Goal: Task Accomplishment & Management: Use online tool/utility

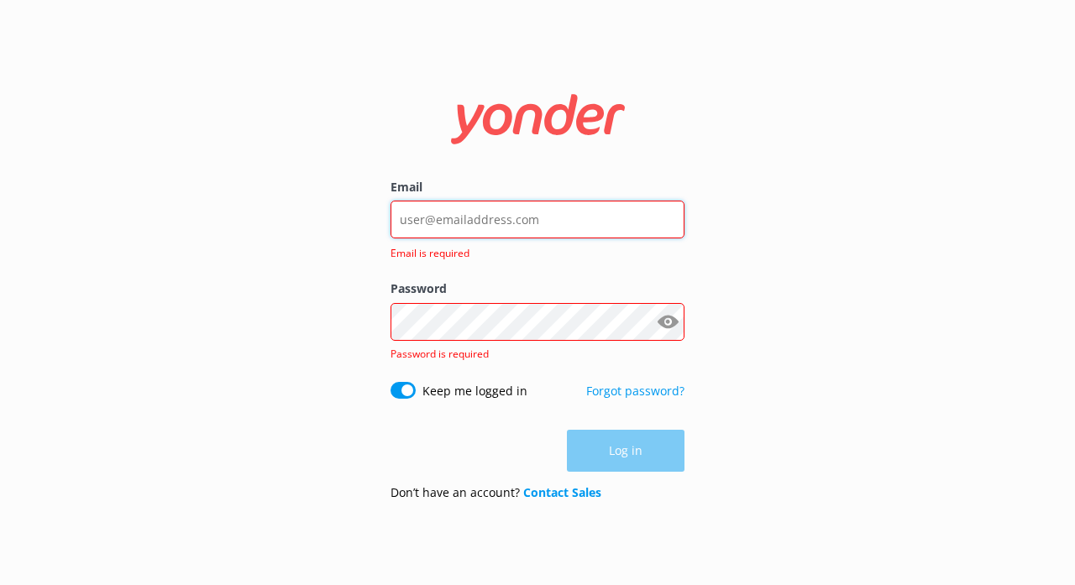
type input "[EMAIL_ADDRESS][DOMAIN_NAME]"
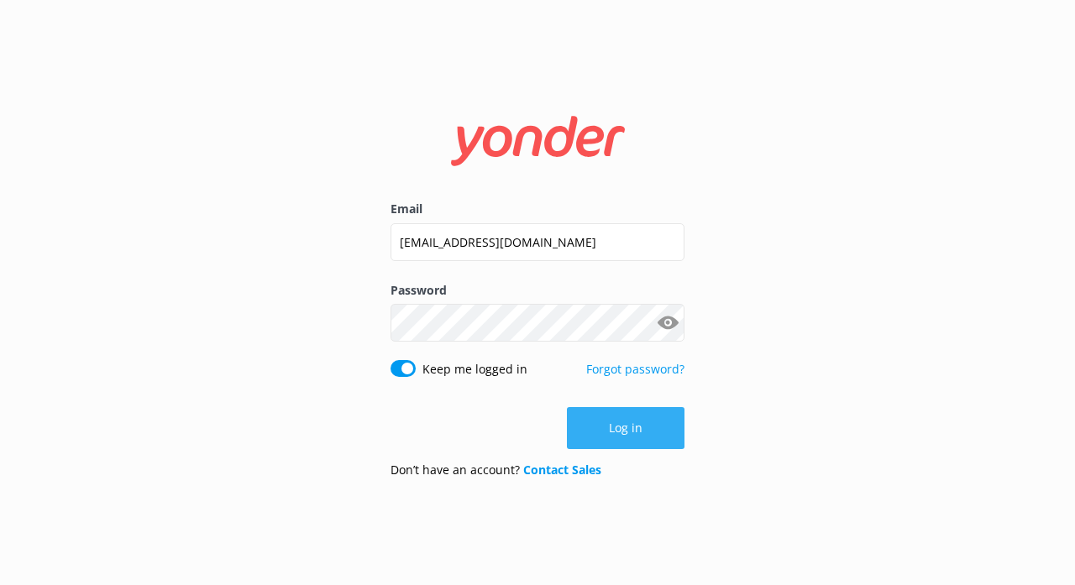
click at [623, 435] on button "Log in" at bounding box center [626, 428] width 118 height 42
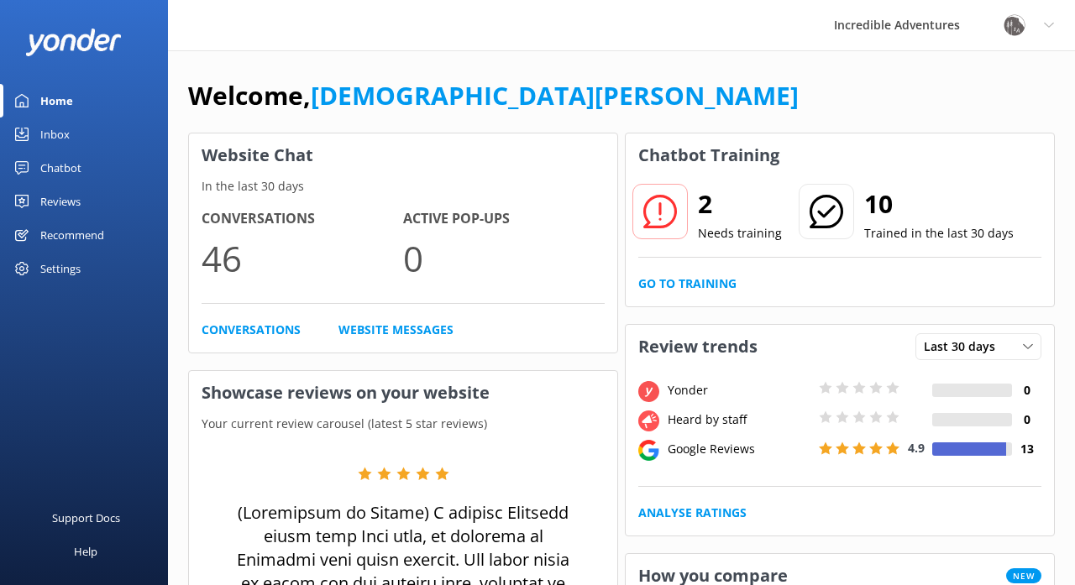
click at [688, 207] on div "2 Needs training" at bounding box center [706, 213] width 151 height 60
click at [672, 206] on icon at bounding box center [660, 212] width 34 height 34
click at [699, 283] on link "Go to Training" at bounding box center [687, 284] width 98 height 18
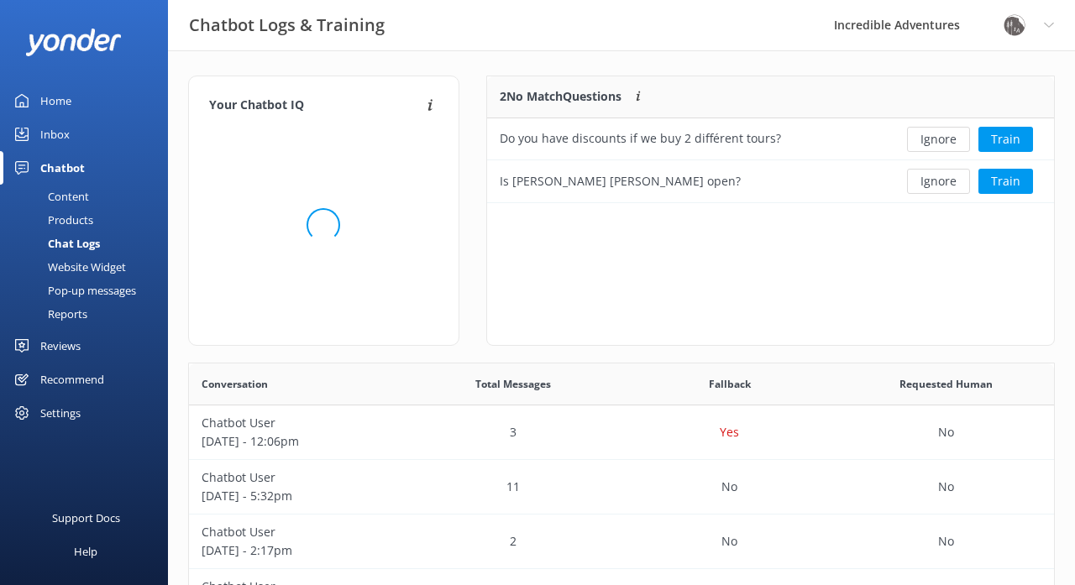
scroll to position [127, 568]
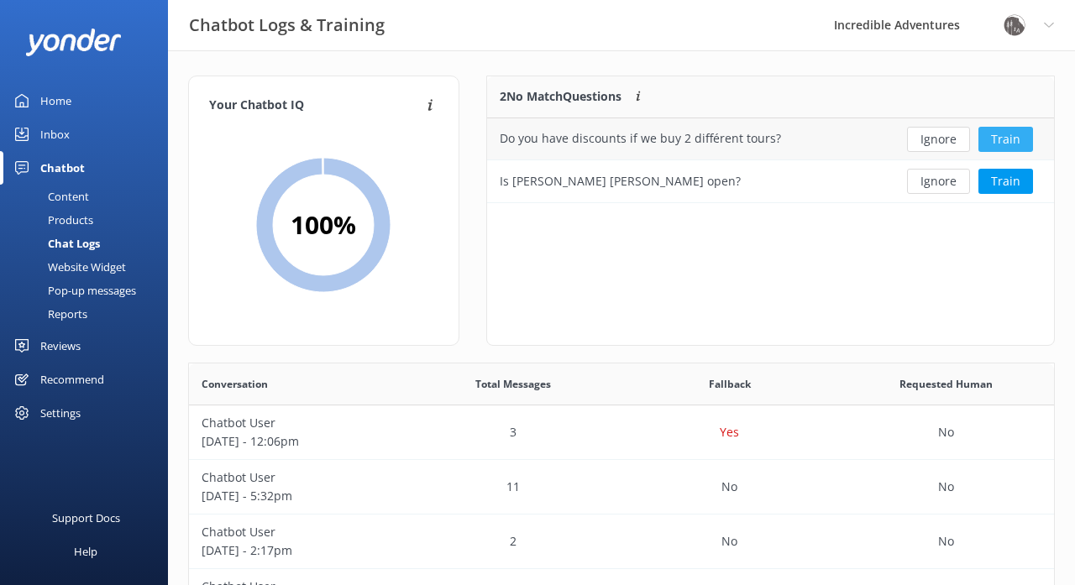
click at [1000, 134] on button "Train" at bounding box center [1005, 139] width 55 height 25
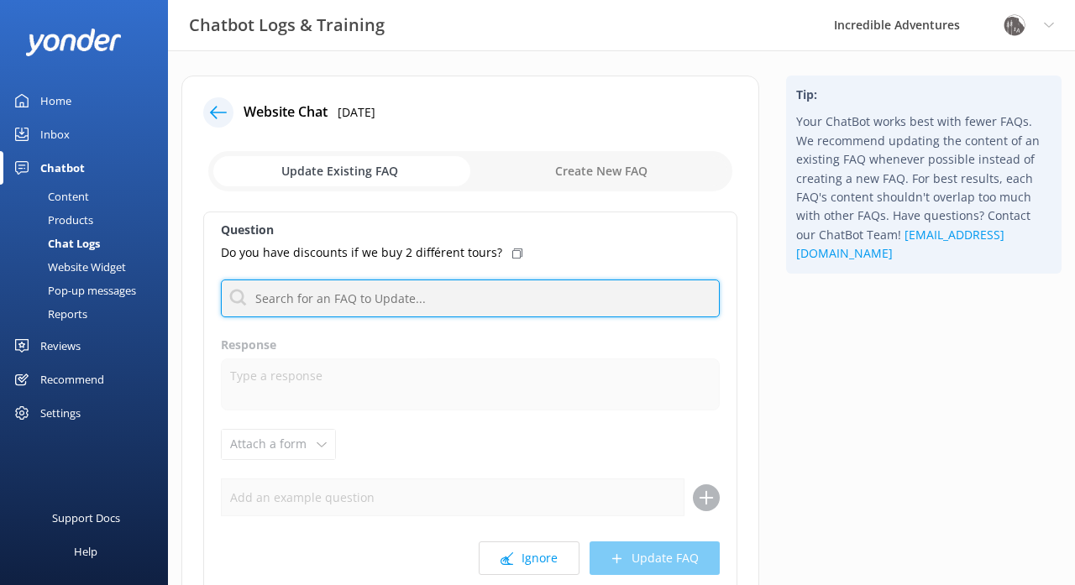
click at [422, 296] on input "text" at bounding box center [470, 299] width 499 height 38
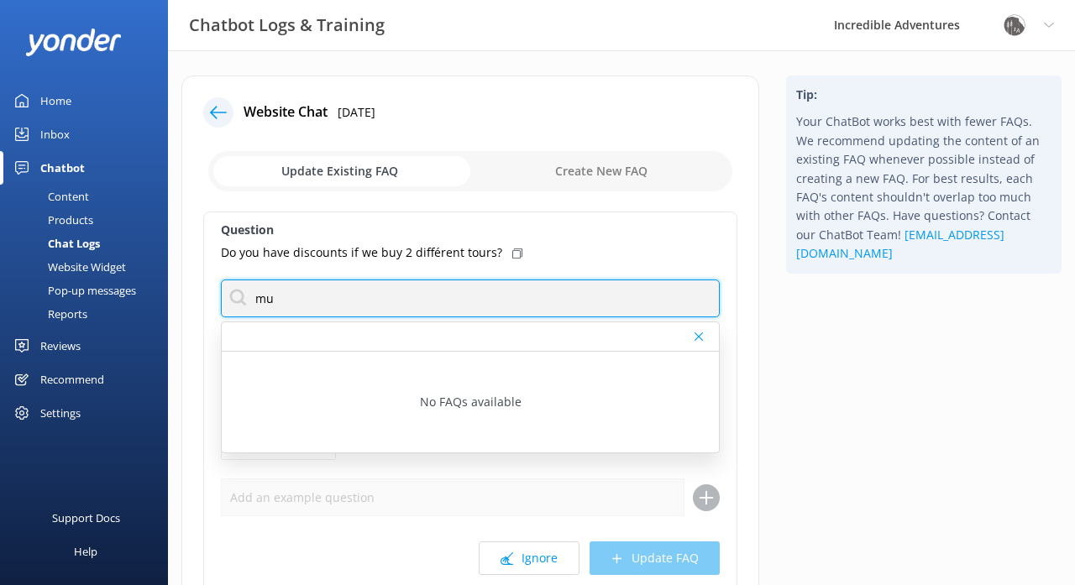
type input "m"
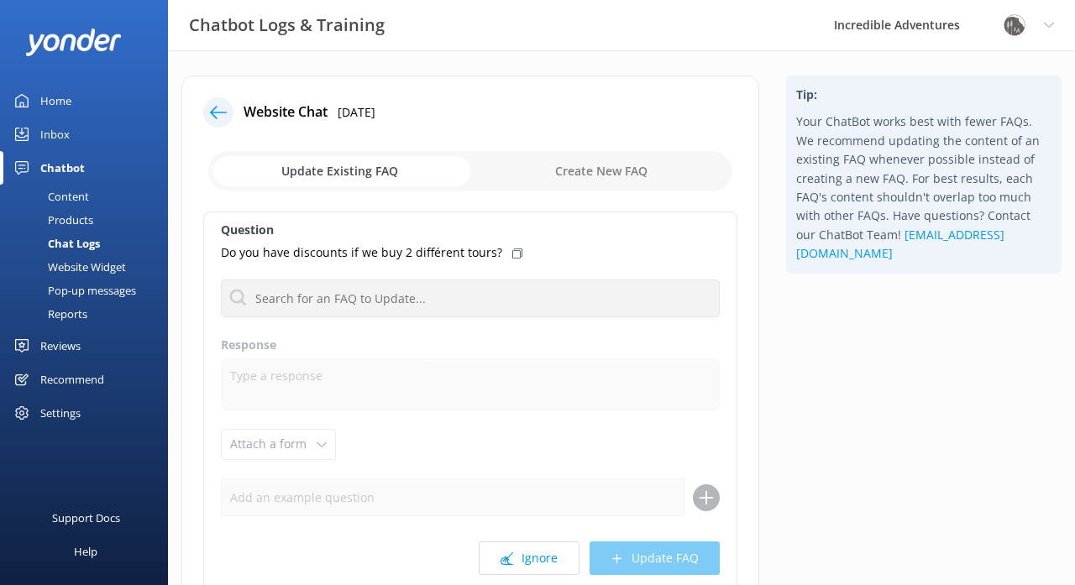
click at [582, 166] on input "checkbox" at bounding box center [470, 171] width 524 height 40
checkbox input "true"
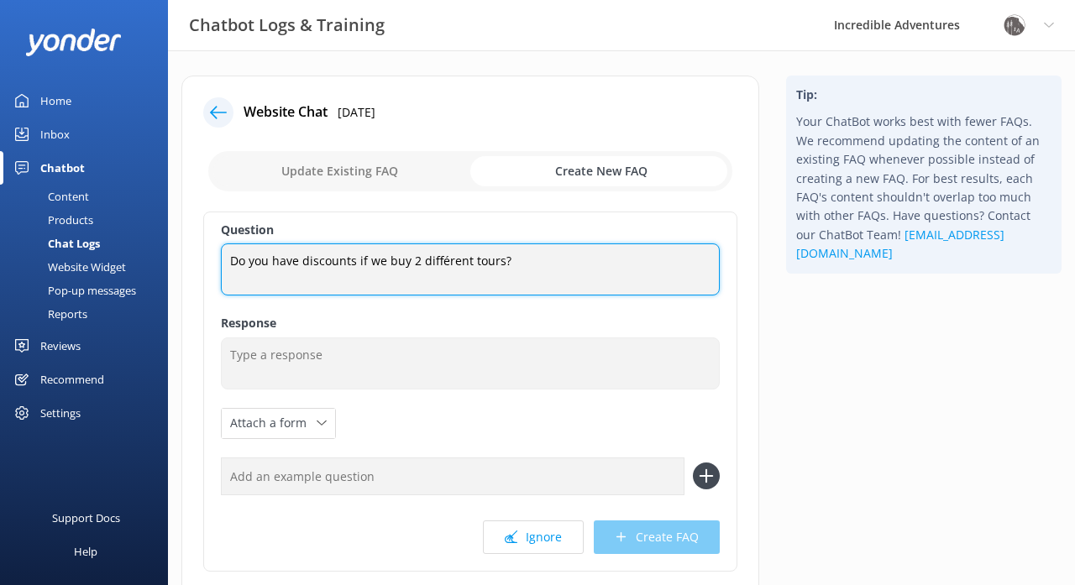
click at [444, 263] on textarea "Do you have discounts if we buy 2 différent tours?" at bounding box center [470, 269] width 499 height 52
click at [522, 259] on textarea "Do you have discounts if we buy 2 different tours?" at bounding box center [470, 269] width 499 height 52
type textarea "Do you have discounts if we buy 2 different tours"
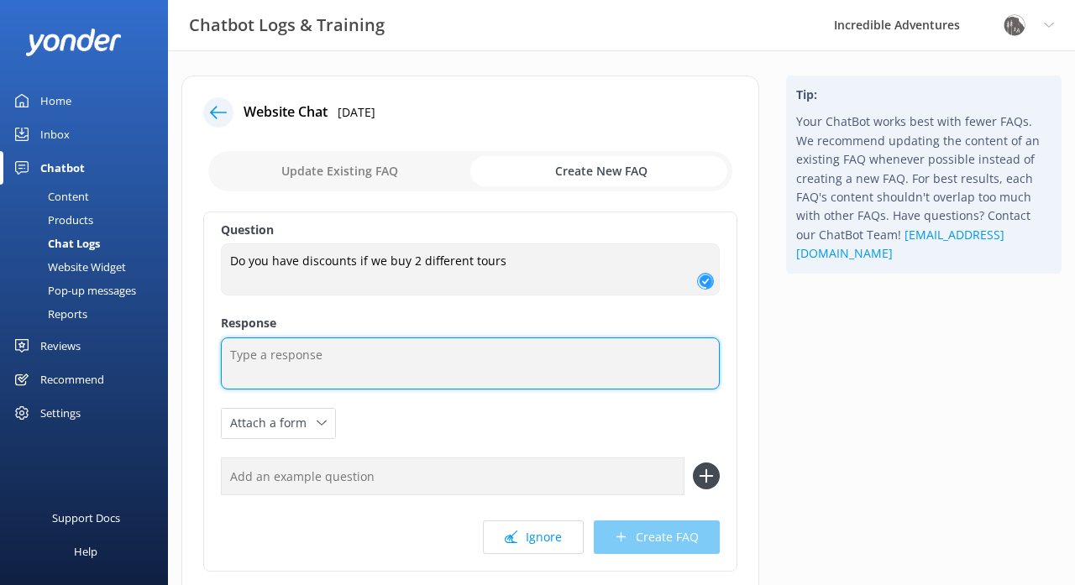
click at [535, 354] on textarea at bounding box center [470, 364] width 499 height 52
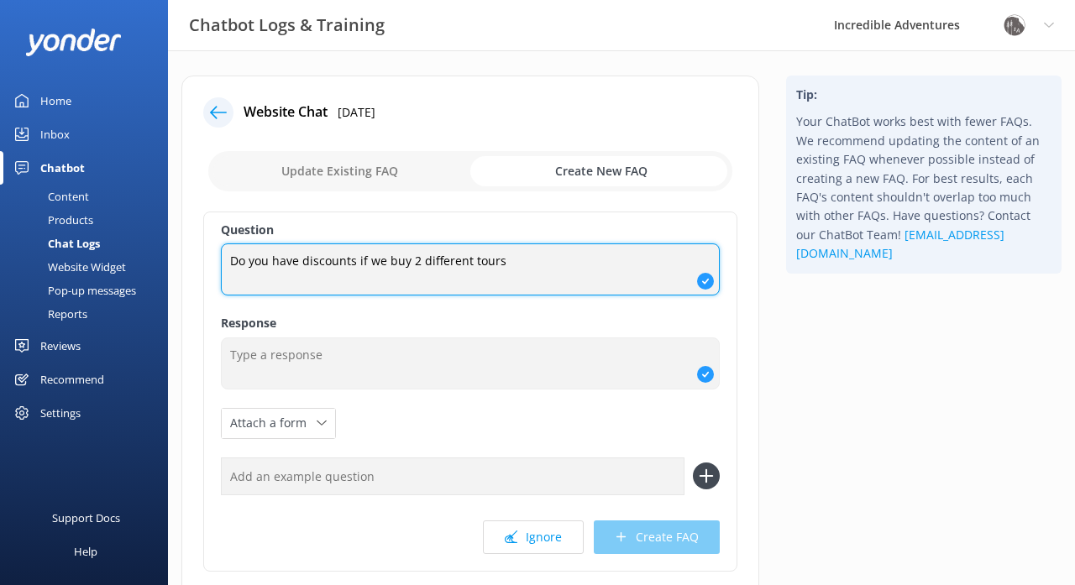
drag, startPoint x: 508, startPoint y: 264, endPoint x: 231, endPoint y: 252, distance: 277.4
click at [231, 252] on textarea "Do you have discounts if we buy 2 different tours" at bounding box center [470, 269] width 499 height 52
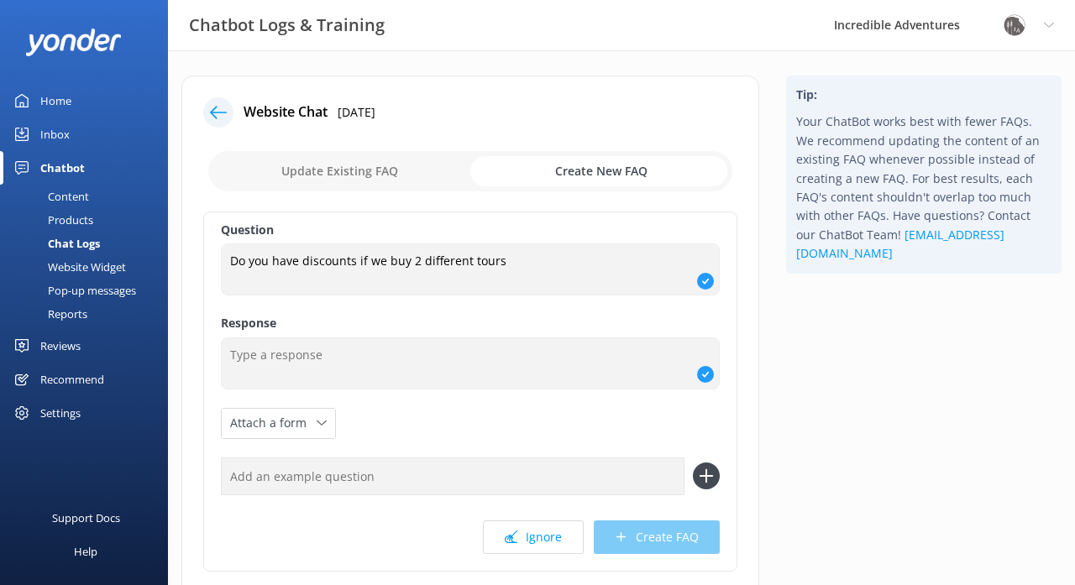
click at [762, 266] on div "Website Chat [DATE] Update Existing FAQ Create New FAQ Question Do you have dis…" at bounding box center [470, 375] width 605 height 598
